Goal: Task Accomplishment & Management: Manage account settings

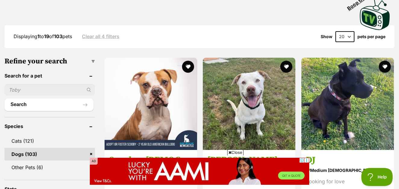
scroll to position [331, 0]
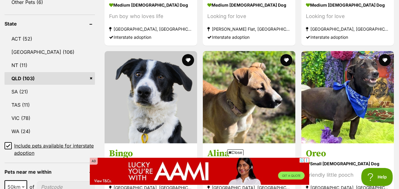
click at [45, 182] on input"] "postcode" at bounding box center [66, 187] width 58 height 11
type input"] "4570"
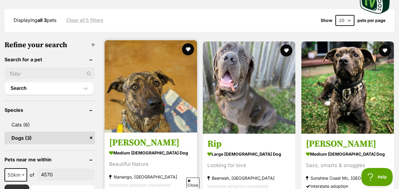
click at [158, 71] on img at bounding box center [151, 86] width 92 height 92
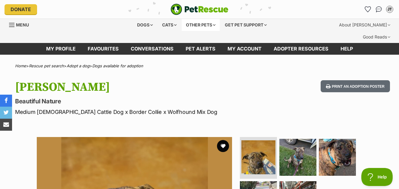
click at [194, 23] on div "Other pets" at bounding box center [201, 25] width 38 height 12
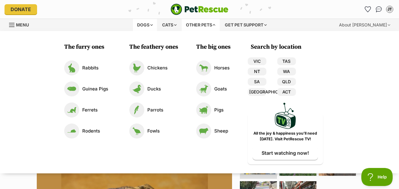
click at [142, 25] on div "Dogs" at bounding box center [145, 25] width 24 height 12
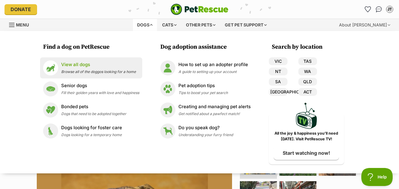
click at [80, 66] on p "View all dogs" at bounding box center [98, 64] width 75 height 7
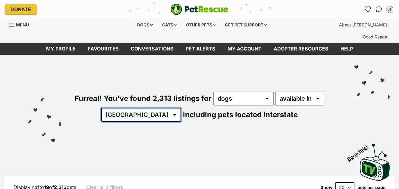
click at [155, 108] on select "Australia ACT NSW NT QLD SA TAS VIC WA" at bounding box center [141, 115] width 80 height 14
select select "QLD"
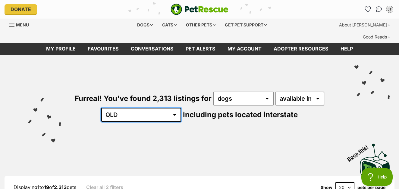
click at [120, 108] on select "Australia ACT NSW NT QLD SA TAS VIC WA" at bounding box center [141, 115] width 80 height 14
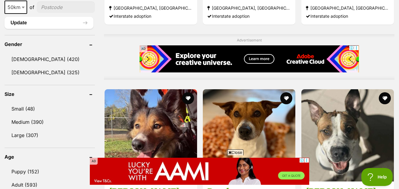
scroll to position [663, 0]
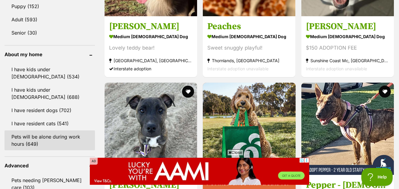
click at [53, 131] on link "Pets will be alone during work hours (649)" at bounding box center [50, 141] width 90 height 20
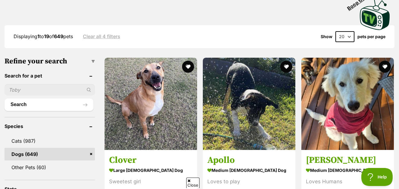
scroll to position [331, 0]
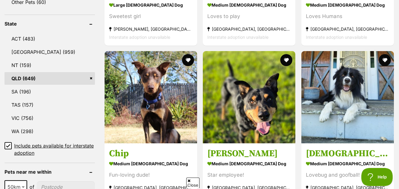
click at [49, 182] on input"] "postcode" at bounding box center [66, 187] width 58 height 11
type input"] "4570"
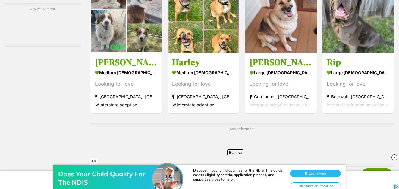
scroll to position [1063, 0]
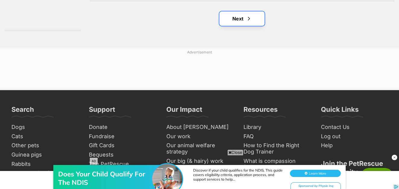
click at [240, 11] on link "Next" at bounding box center [241, 18] width 45 height 14
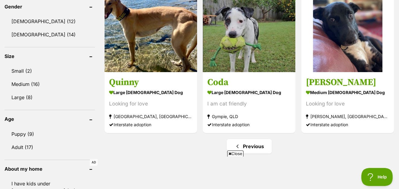
scroll to position [221, 0]
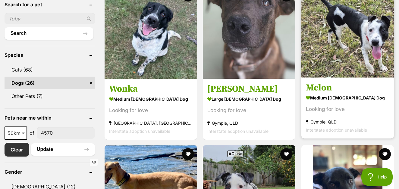
click at [318, 82] on h3 "Melon" at bounding box center [347, 87] width 83 height 11
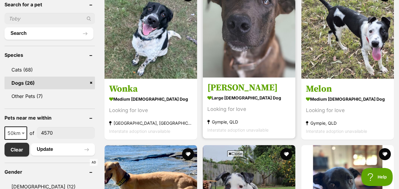
click at [214, 82] on h3 "Milo" at bounding box center [248, 87] width 83 height 11
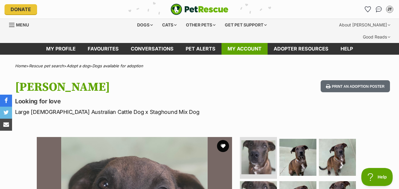
click at [248, 43] on link "My account" at bounding box center [244, 49] width 46 height 12
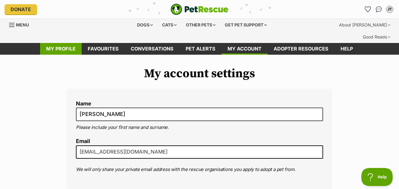
click at [57, 43] on link "My profile" at bounding box center [61, 49] width 42 height 12
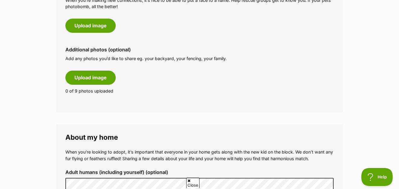
scroll to position [497, 0]
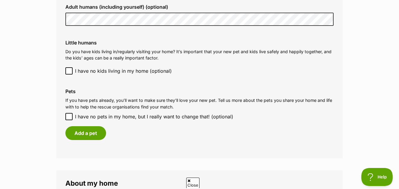
click at [69, 115] on icon at bounding box center [69, 117] width 4 height 4
click at [69, 113] on input "I have no pets in my home, but I really want to change that! (optional)" at bounding box center [68, 116] width 7 height 7
checkbox input "true"
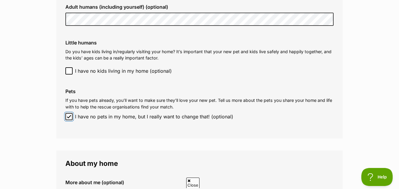
scroll to position [663, 0]
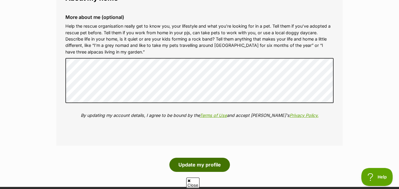
click at [205, 158] on button "Update my profile" at bounding box center [199, 165] width 61 height 14
